Goal: Find specific page/section: Find specific page/section

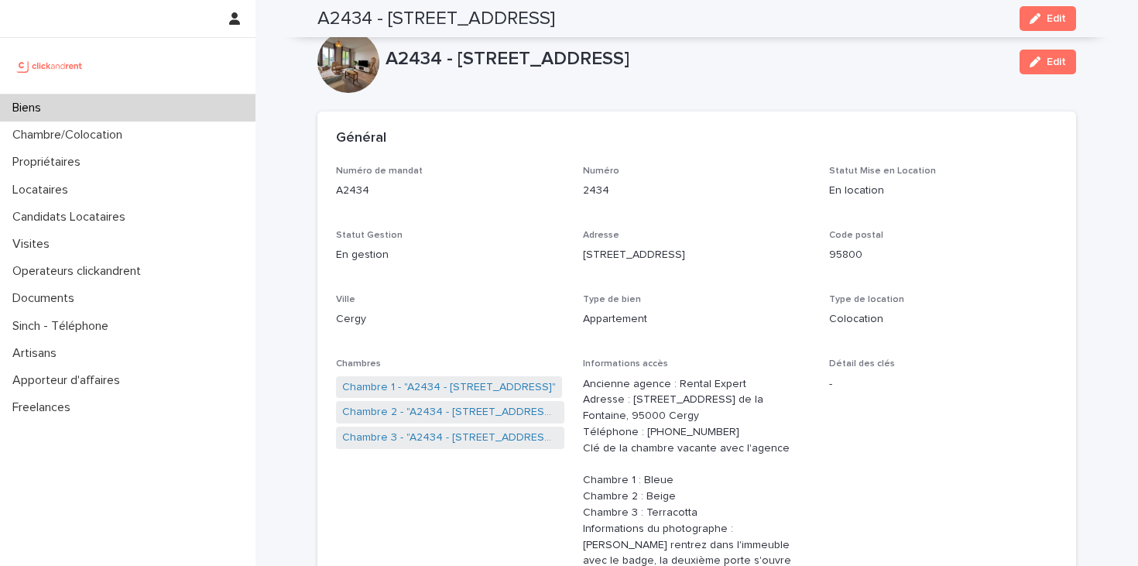
scroll to position [1661, 0]
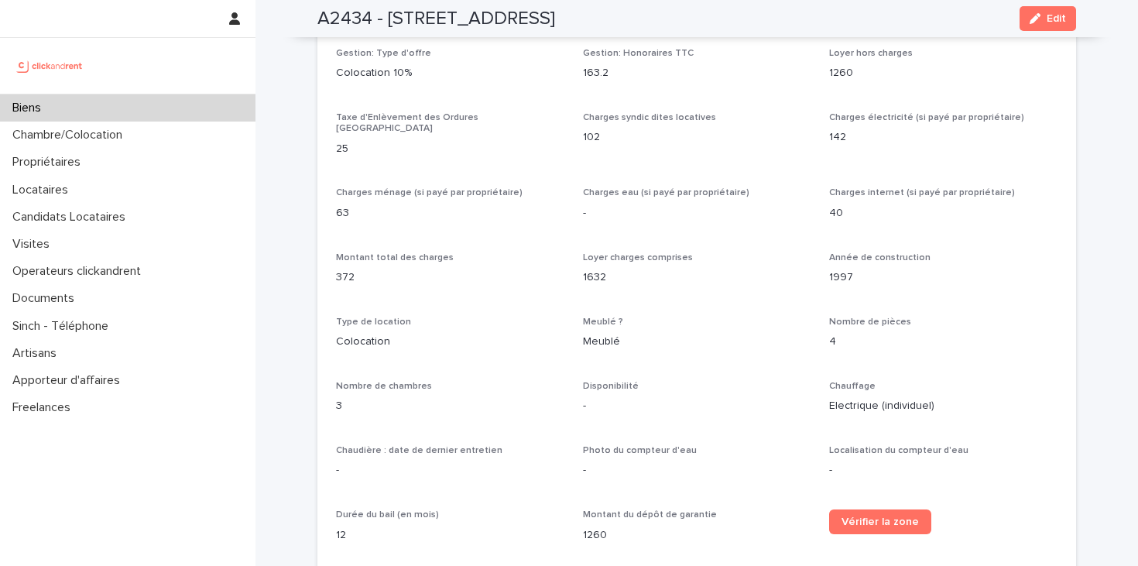
click at [119, 100] on div "Biens" at bounding box center [127, 107] width 255 height 27
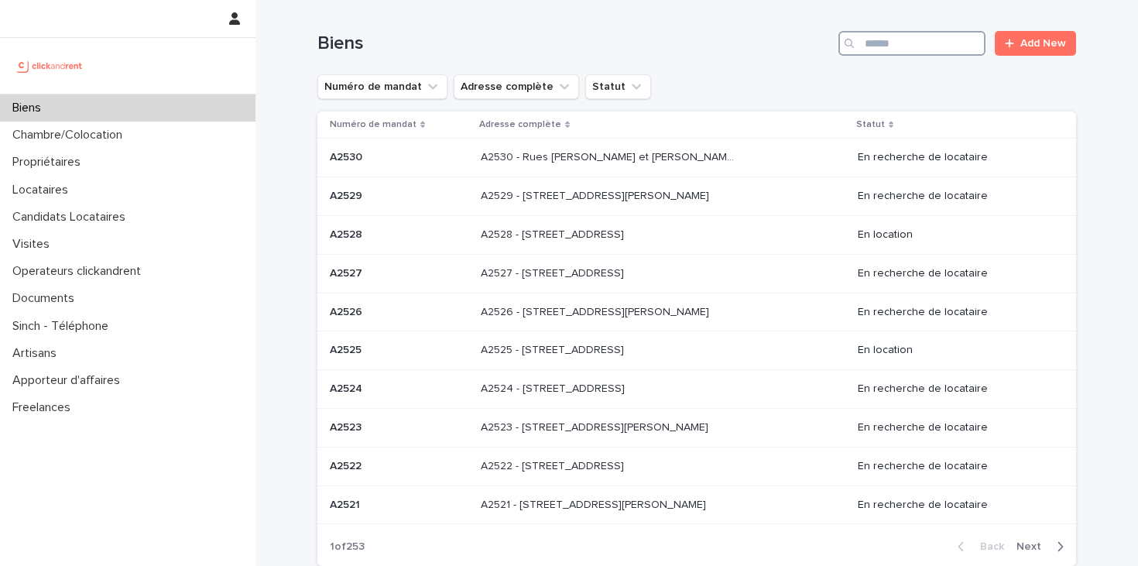
click at [872, 46] on input "Search" at bounding box center [911, 43] width 147 height 25
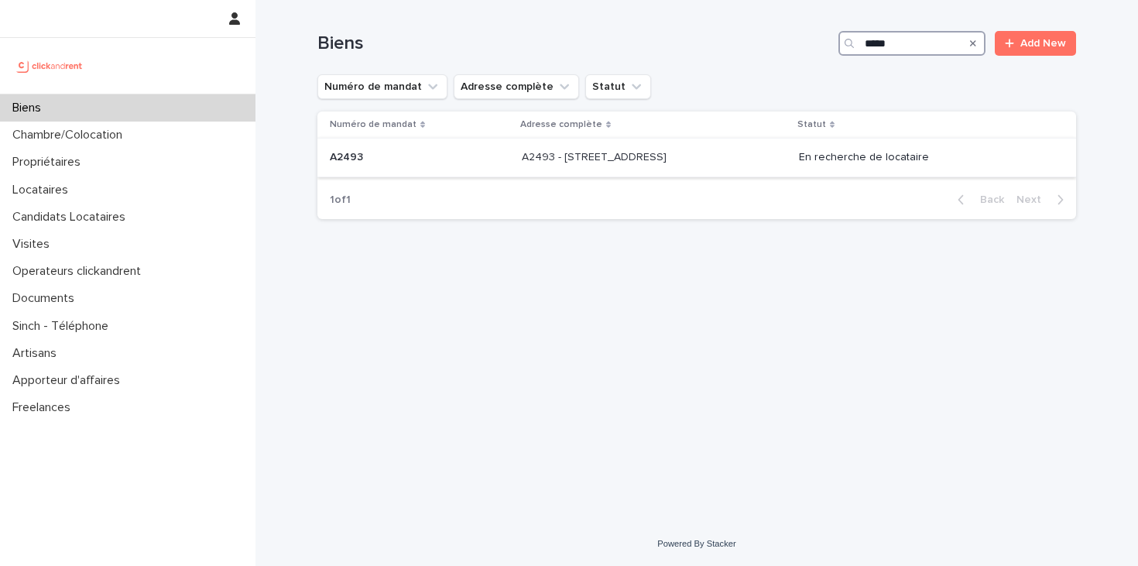
type input "*****"
click at [760, 163] on div "A2493 - [STREET_ADDRESS] - [STREET_ADDRESS]" at bounding box center [654, 158] width 265 height 26
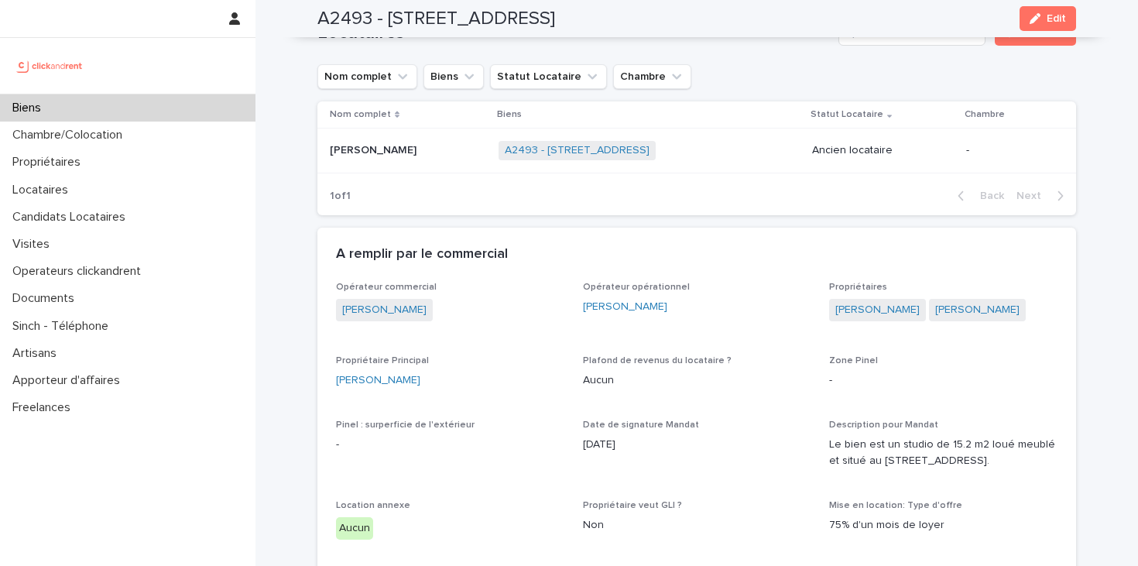
scroll to position [825, 0]
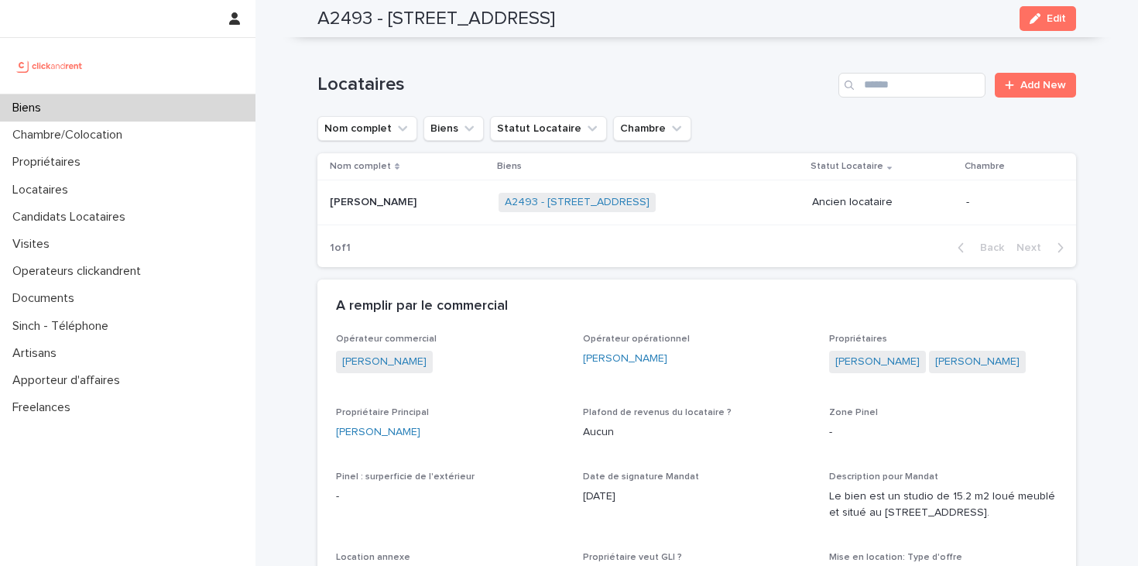
click at [452, 202] on p at bounding box center [408, 202] width 156 height 13
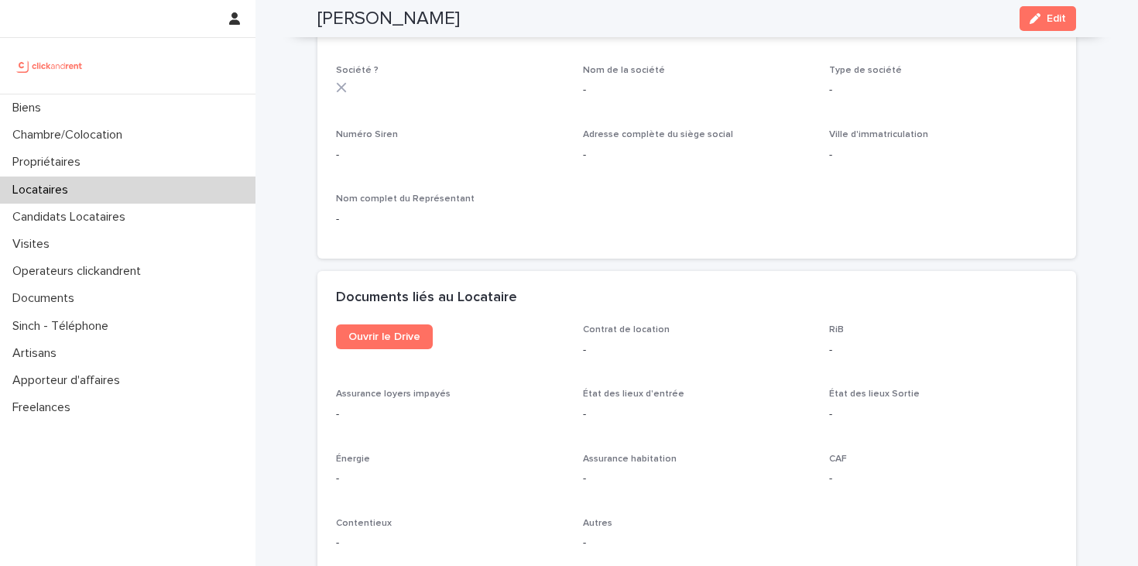
scroll to position [1458, 0]
click at [406, 331] on span "Ouvrir le Drive" at bounding box center [384, 336] width 72 height 11
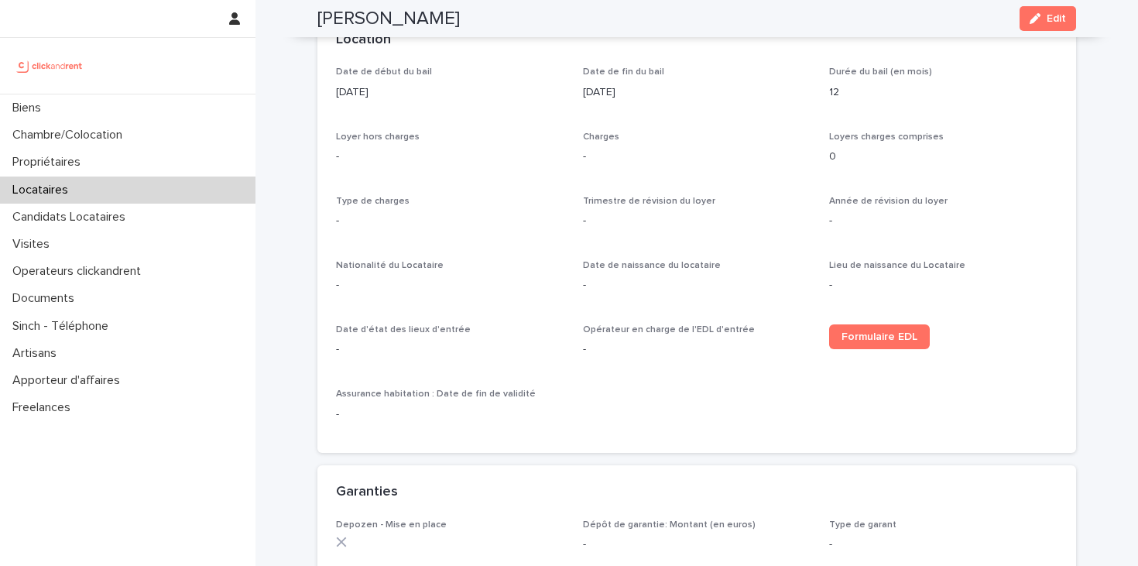
scroll to position [0, 0]
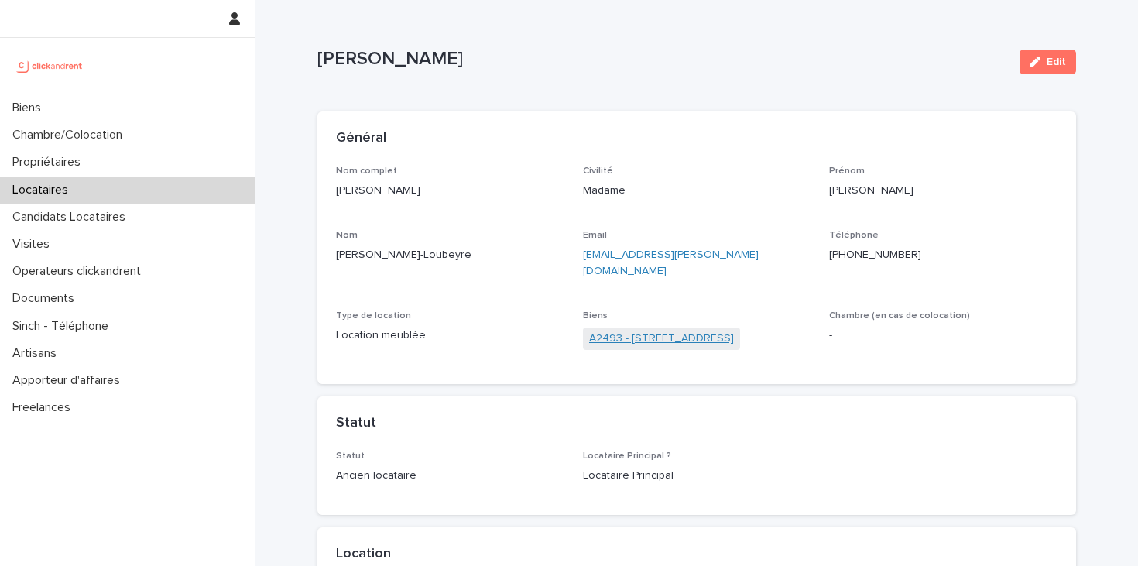
click at [641, 331] on link "A2493 - [STREET_ADDRESS]" at bounding box center [661, 339] width 145 height 16
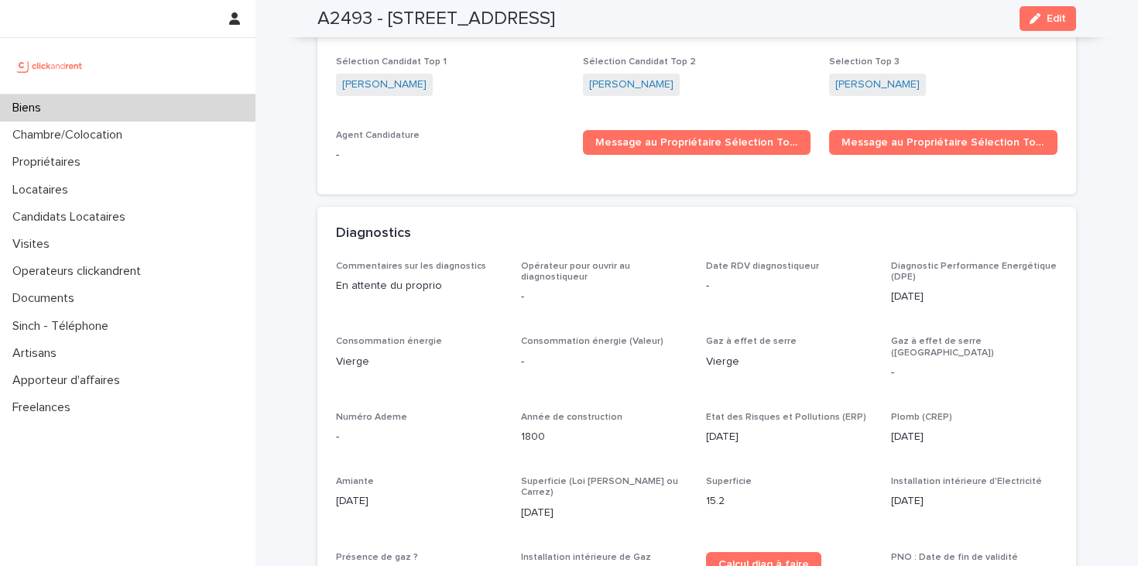
scroll to position [4883, 0]
